Goal: Information Seeking & Learning: Learn about a topic

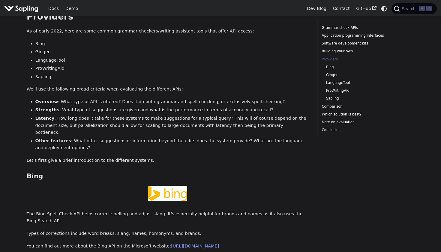
scroll to position [791, 0]
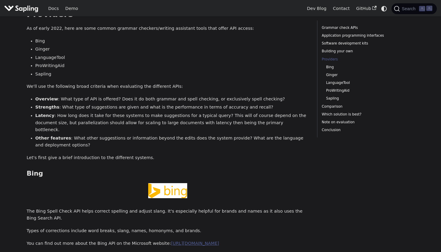
click at [205, 241] on link "[URL][DOMAIN_NAME]" at bounding box center [195, 243] width 48 height 5
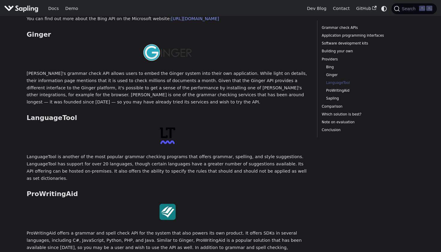
scroll to position [1024, 0]
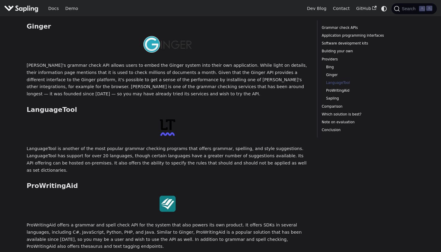
click at [163, 195] on img at bounding box center [167, 203] width 17 height 17
drag, startPoint x: 76, startPoint y: 126, endPoint x: 12, endPoint y: 126, distance: 63.4
copy h3 "ProWritingAid"
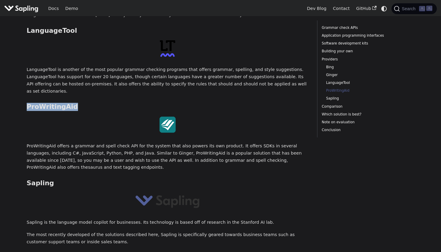
scroll to position [1106, 0]
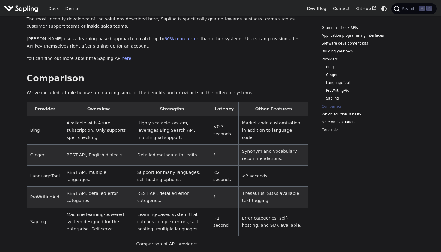
scroll to position [1321, 0]
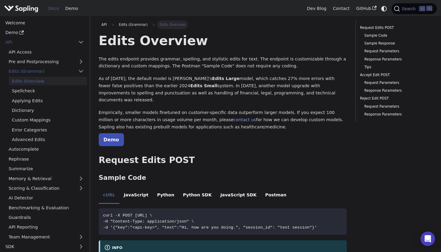
click at [23, 13] on div "Main" at bounding box center [21, 8] width 34 height 9
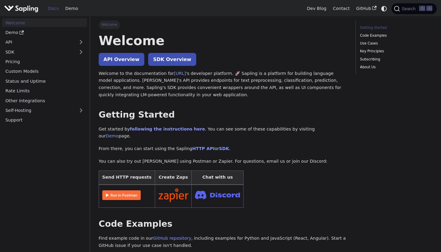
click at [28, 11] on img "Main" at bounding box center [21, 8] width 34 height 9
click at [124, 190] on img at bounding box center [121, 195] width 38 height 10
